Goal: Transaction & Acquisition: Purchase product/service

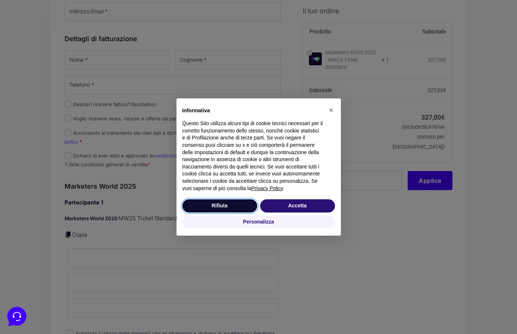
click at [209, 208] on button "Rifiuta" at bounding box center [219, 205] width 75 height 13
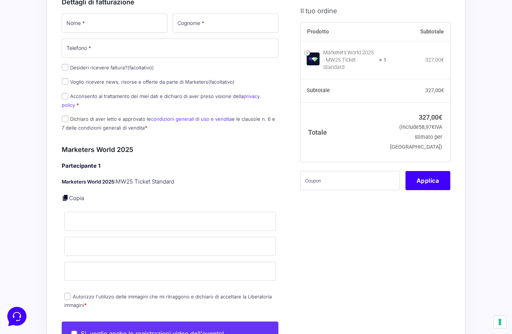
scroll to position [37, 0]
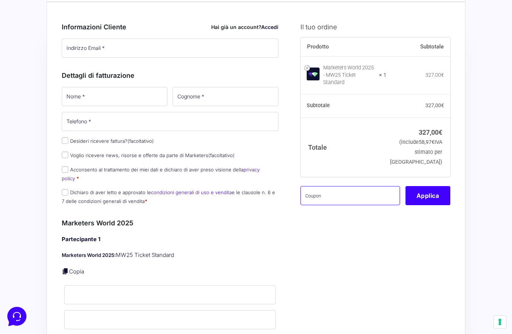
click at [325, 187] on input "text" at bounding box center [349, 195] width 99 height 19
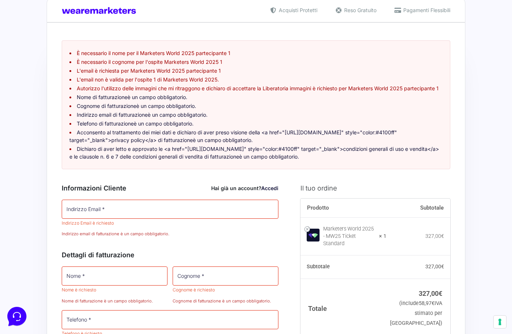
scroll to position [124, 0]
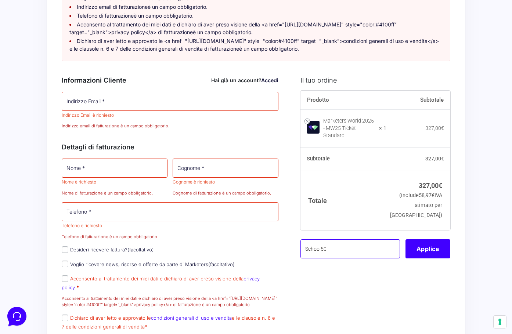
click at [349, 256] on input "School50" at bounding box center [349, 248] width 99 height 19
click at [347, 254] on input "School50" at bounding box center [349, 248] width 99 height 19
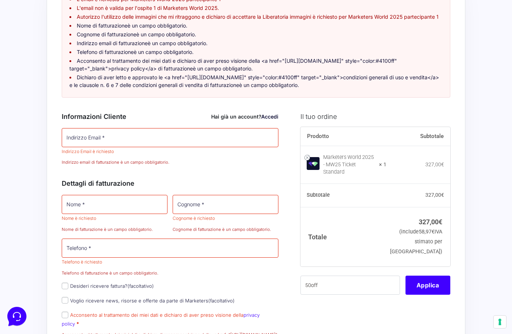
scroll to position [87, 0]
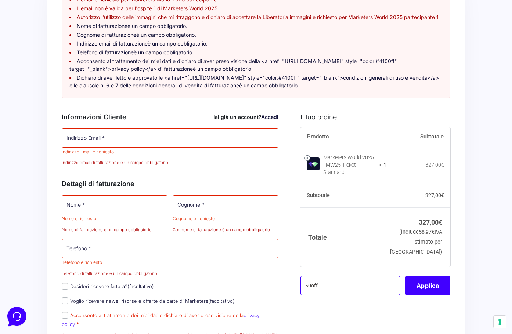
click at [331, 292] on input "50off" at bounding box center [349, 285] width 99 height 19
paste input "OFF"
type input "50OFF"
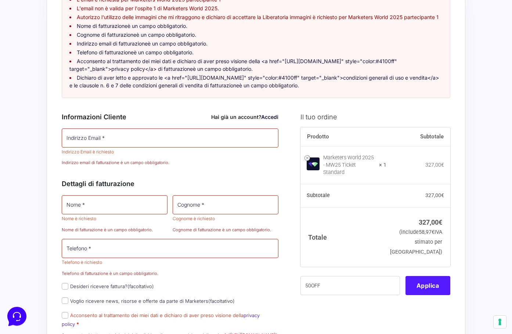
drag, startPoint x: 430, startPoint y: 287, endPoint x: 423, endPoint y: 295, distance: 11.2
click at [428, 289] on button "Applica" at bounding box center [427, 285] width 45 height 19
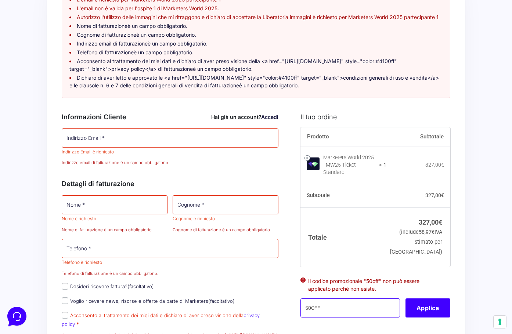
click at [384, 308] on input "50OFF" at bounding box center [349, 307] width 99 height 19
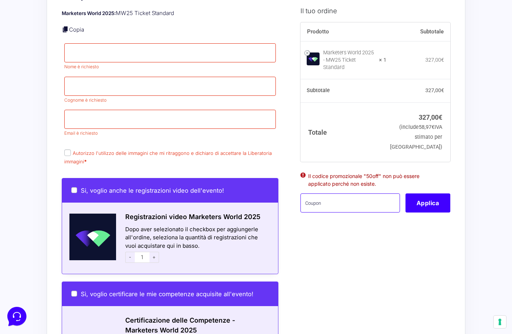
scroll to position [587, 0]
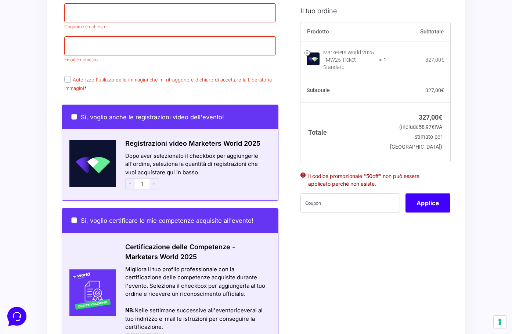
click at [128, 189] on span "-" at bounding box center [130, 183] width 10 height 11
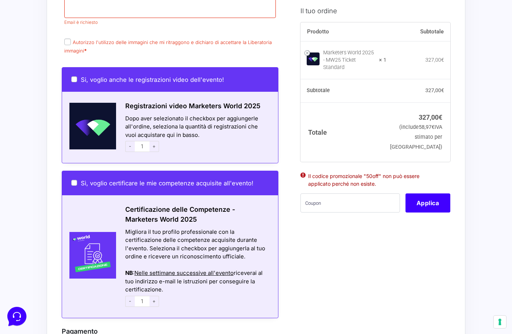
scroll to position [661, 0]
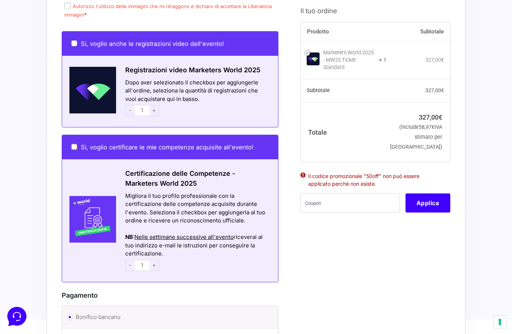
click at [76, 150] on input "Sì, voglio certificare le mie competenze acquisite all'evento!" at bounding box center [74, 147] width 6 height 6
checkbox input "true"
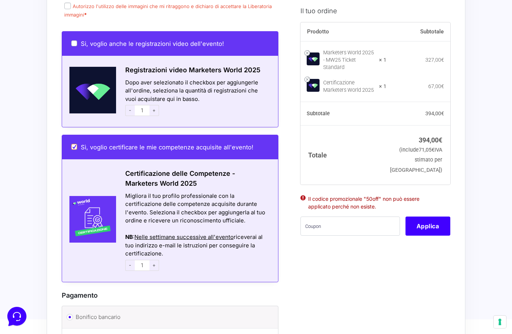
click at [74, 150] on input "Sì, voglio certificare le mie competenze acquisite all'evento!" at bounding box center [74, 147] width 6 height 6
checkbox input "false"
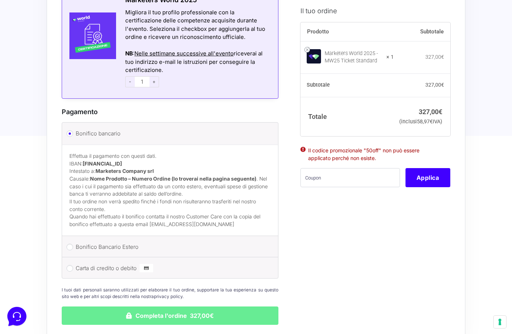
scroll to position [917, 0]
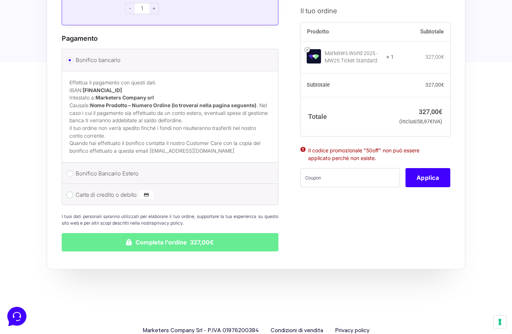
click at [69, 198] on input "Carta di credito o debito" at bounding box center [69, 195] width 7 height 7
radio input "true"
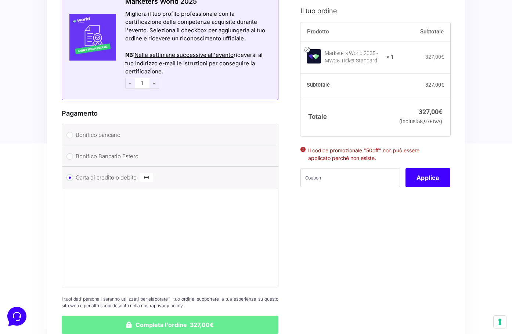
scroll to position [841, 0]
